Goal: Task Accomplishment & Management: Use online tool/utility

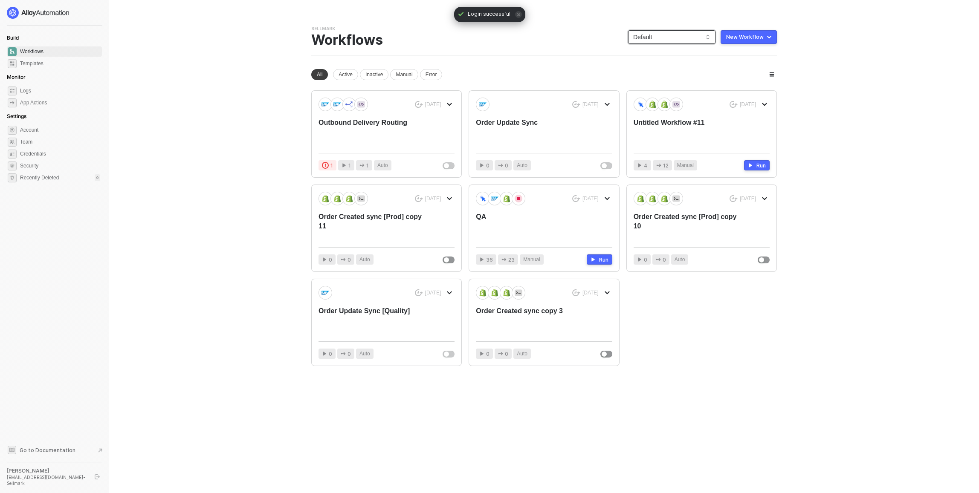
click at [662, 39] on span "Default" at bounding box center [671, 37] width 77 height 13
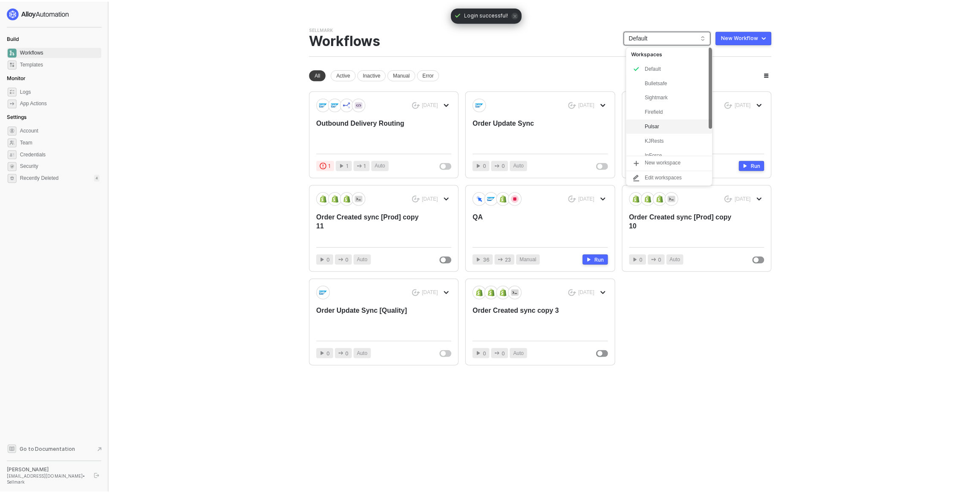
scroll to position [36, 0]
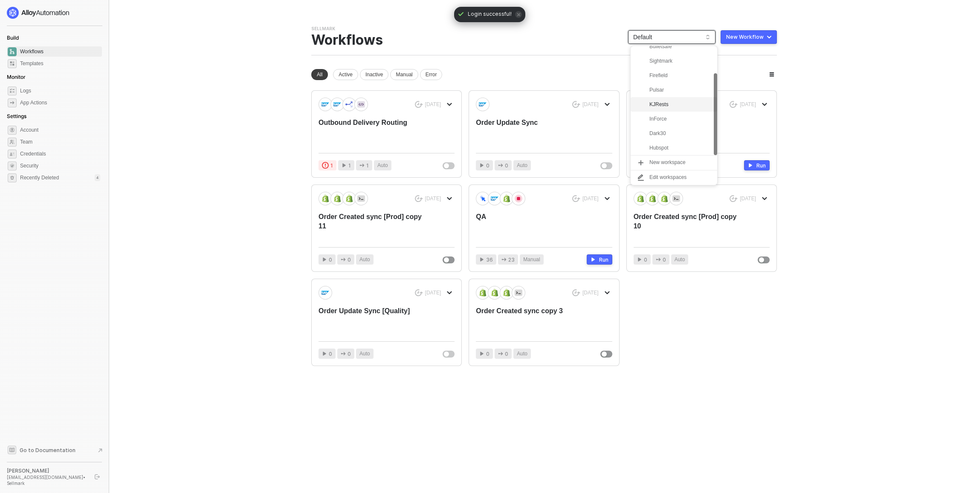
click at [667, 105] on div "KJRests" at bounding box center [680, 104] width 63 height 10
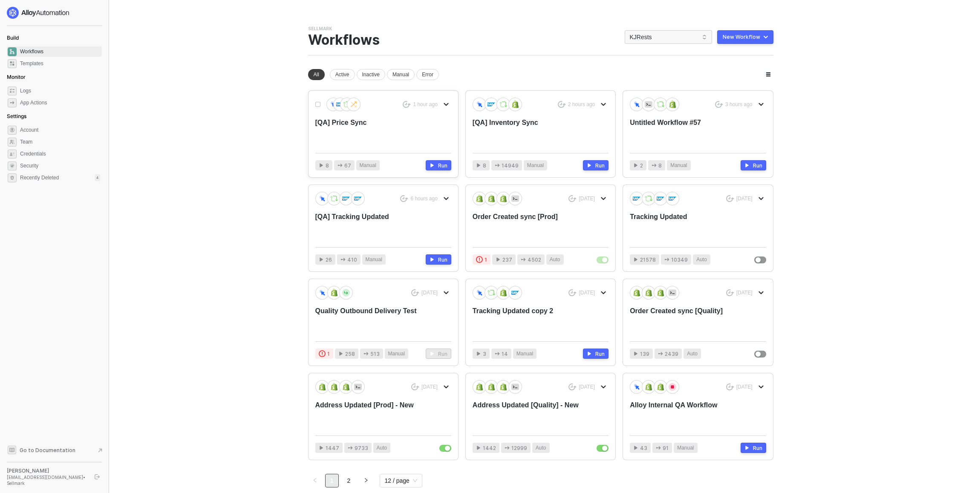
click at [344, 126] on div "[QA] Price Sync" at bounding box center [369, 132] width 109 height 28
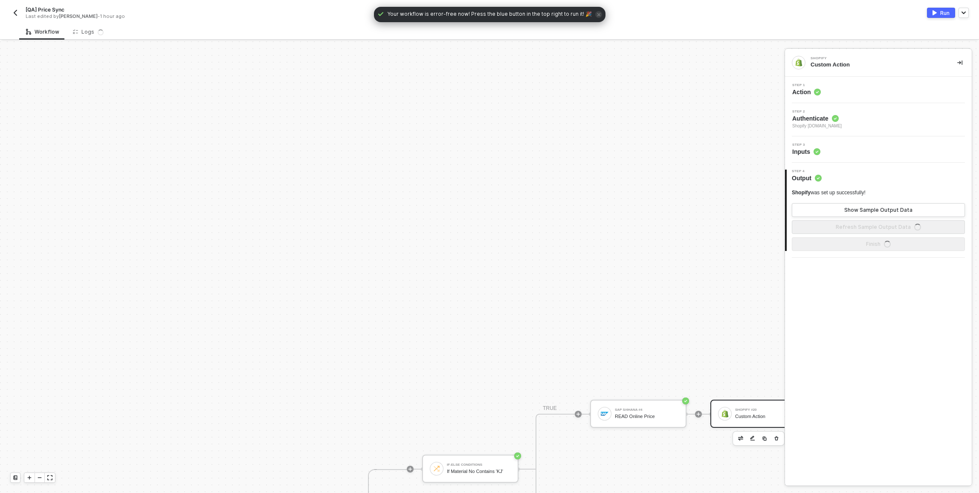
scroll to position [283, 0]
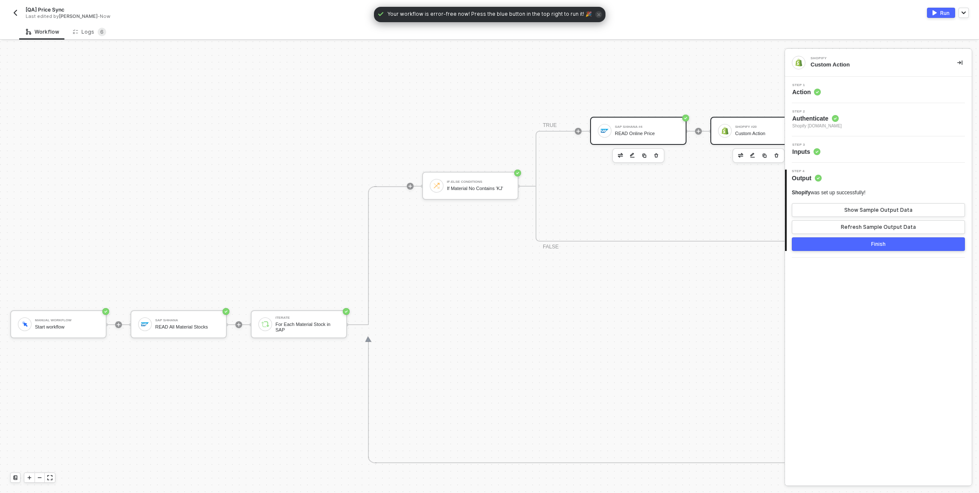
click at [643, 137] on div "SAP S/4HANA #4 READ Online Price" at bounding box center [647, 131] width 64 height 16
click at [888, 208] on div "Show Sample Output Data" at bounding box center [878, 210] width 68 height 7
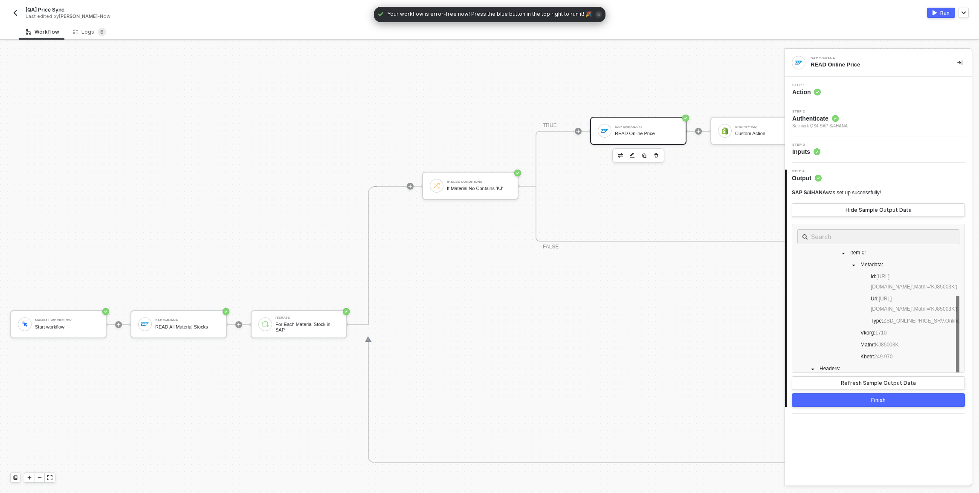
scroll to position [55, 0]
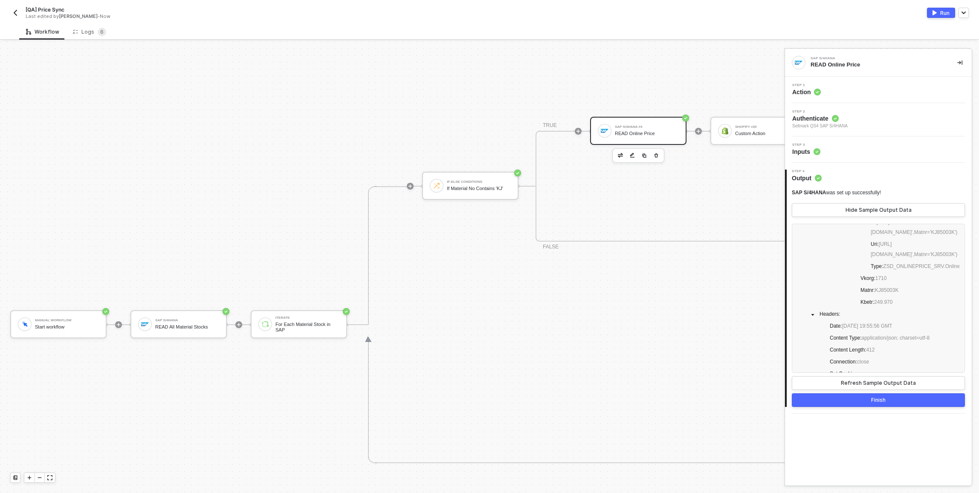
click at [62, 62] on div "Manual Workflow Start workflow SAP S/4HANA READ All Material Stocks Iterate For…" at bounding box center [638, 324] width 1277 height 1133
click at [14, 9] on img "button" at bounding box center [15, 12] width 7 height 7
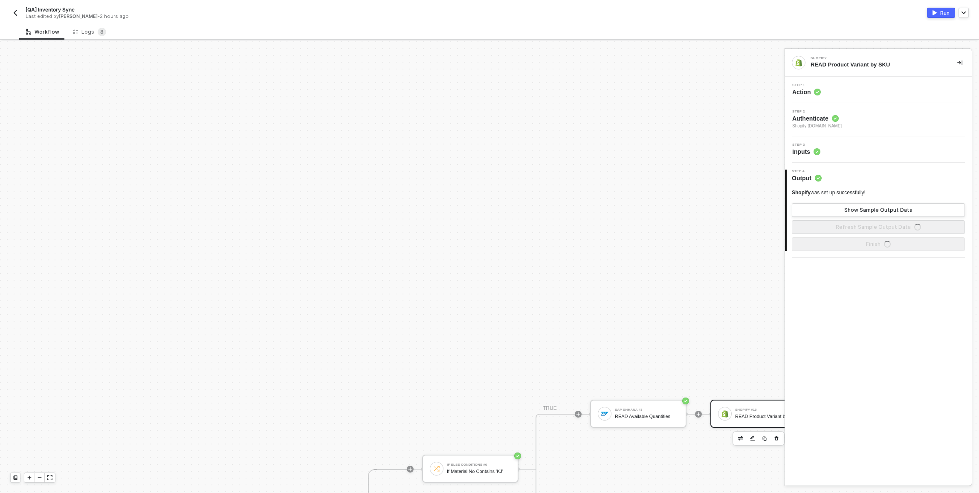
scroll to position [283, 0]
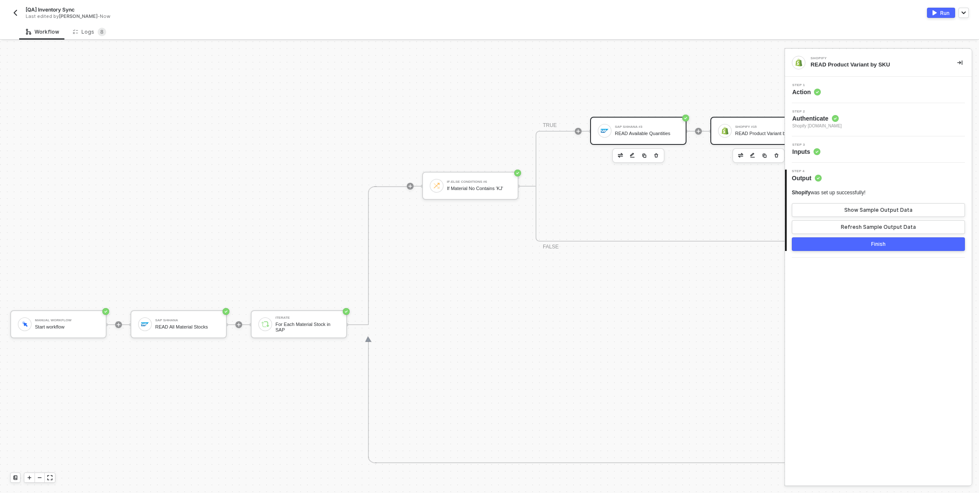
click at [665, 129] on div "SAP S/4HANA #3 READ Available Quantities" at bounding box center [647, 131] width 64 height 16
click at [873, 207] on div "Show Sample Output Data" at bounding box center [878, 210] width 68 height 7
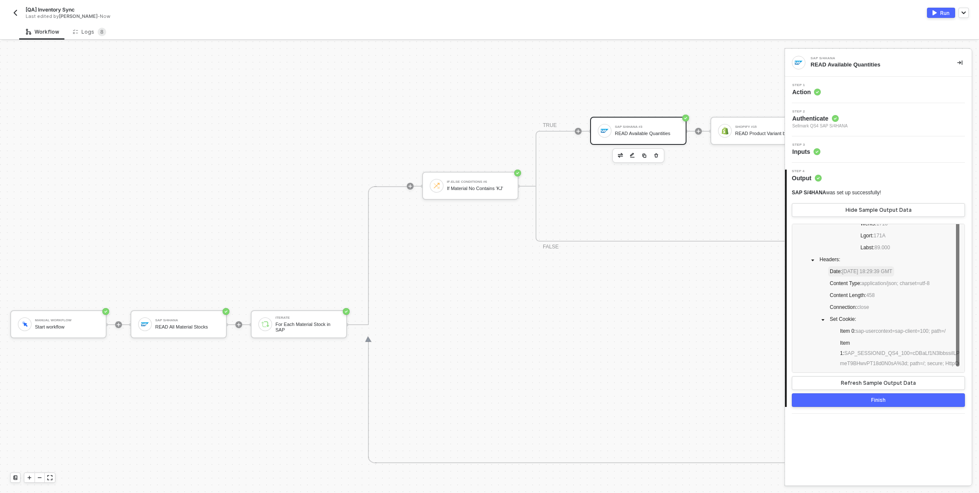
scroll to position [0, 0]
